Goal: Navigation & Orientation: Find specific page/section

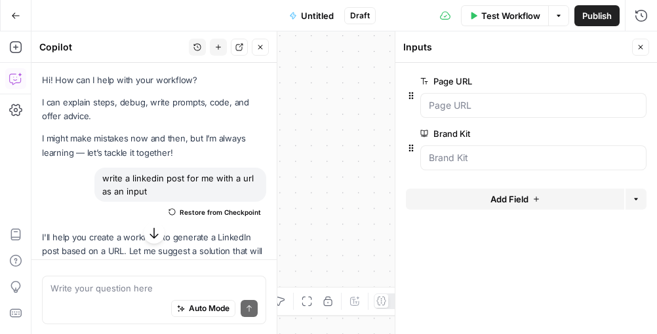
scroll to position [489, 0]
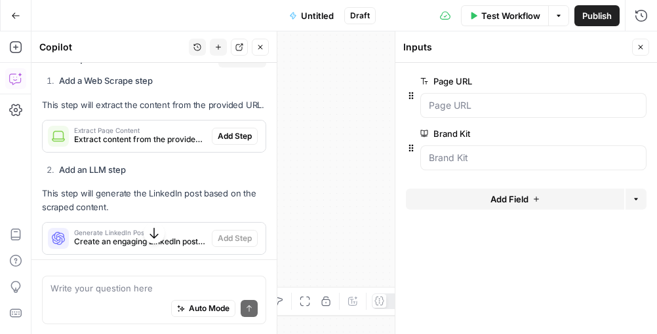
click at [486, 60] on header "Inputs Close" at bounding box center [526, 46] width 262 height 31
click at [254, 20] on div "Go Back Untitled Draft Test Workflow Options Publish Run History" at bounding box center [328, 15] width 657 height 31
click at [16, 17] on icon "button" at bounding box center [15, 15] width 9 height 9
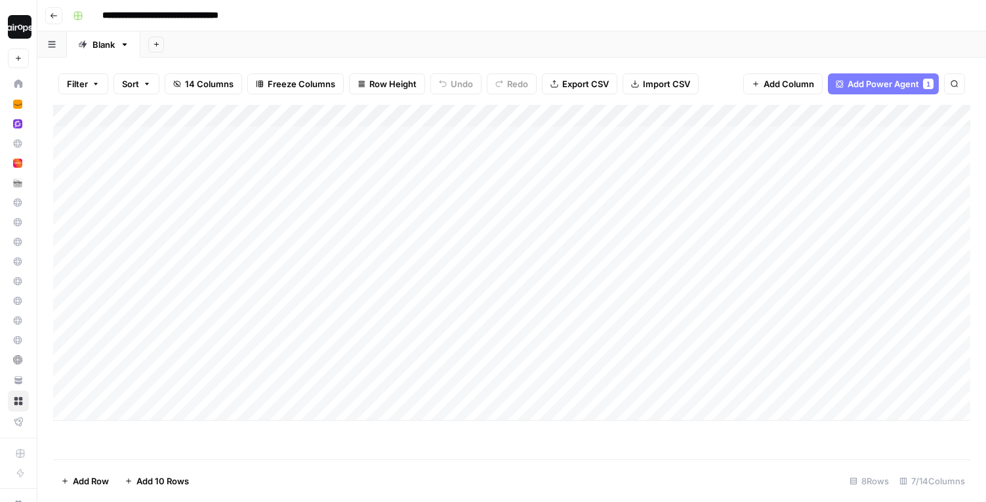
click at [418, 45] on div "Add Sheet" at bounding box center [562, 44] width 845 height 26
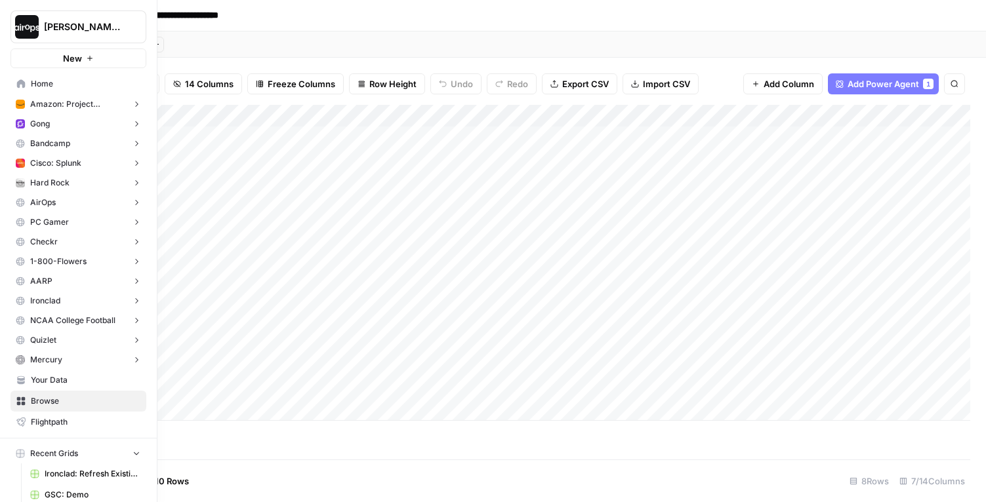
click at [14, 80] on link "Home" at bounding box center [78, 83] width 136 height 21
